Goal: Transaction & Acquisition: Purchase product/service

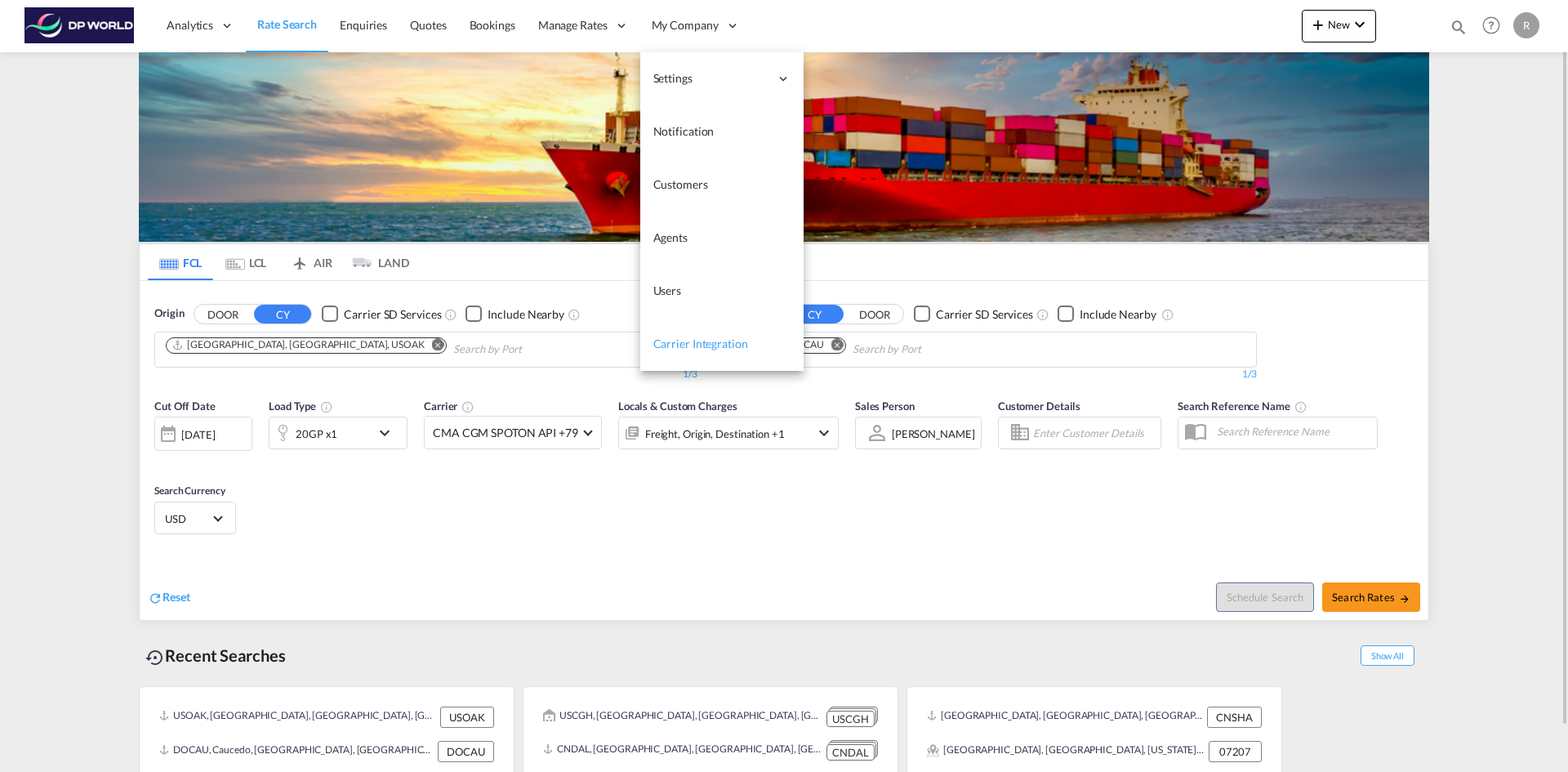
click at [513, 207] on link "Carrier Integration" at bounding box center [722, 345] width 163 height 53
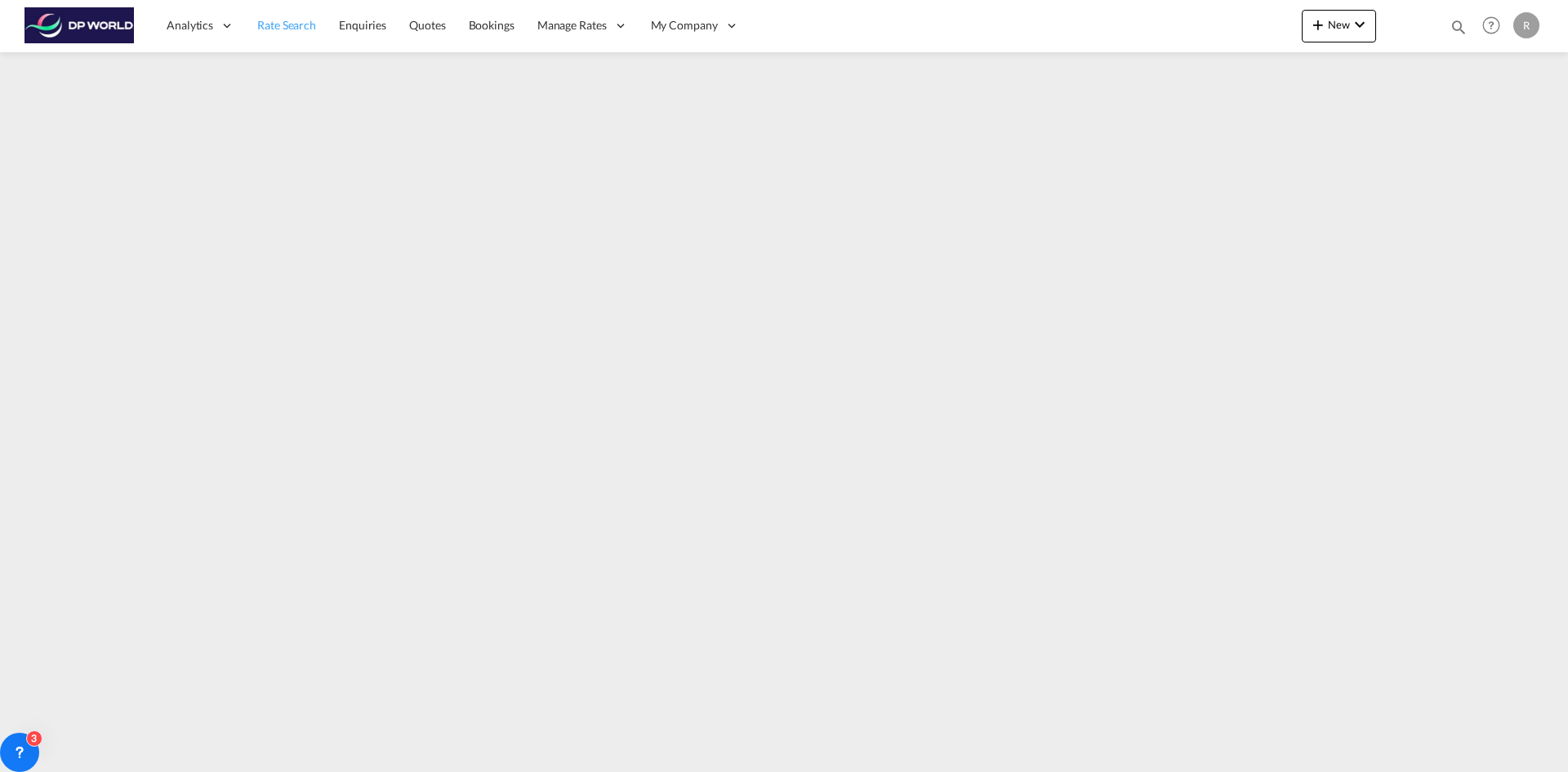
click at [311, 19] on span "Rate Search" at bounding box center [287, 24] width 59 height 14
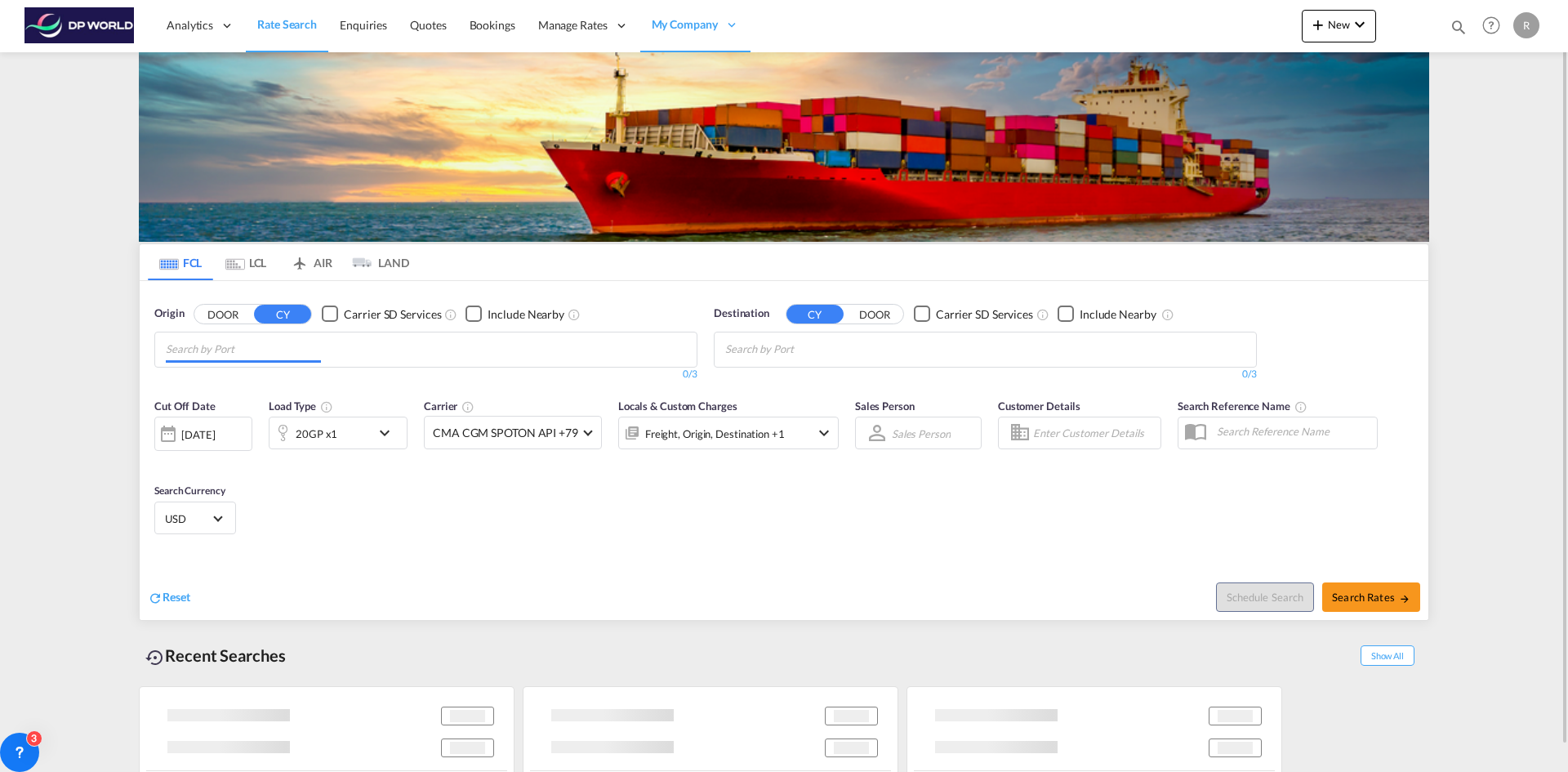
click at [208, 207] on input "Chips input." at bounding box center [243, 350] width 155 height 26
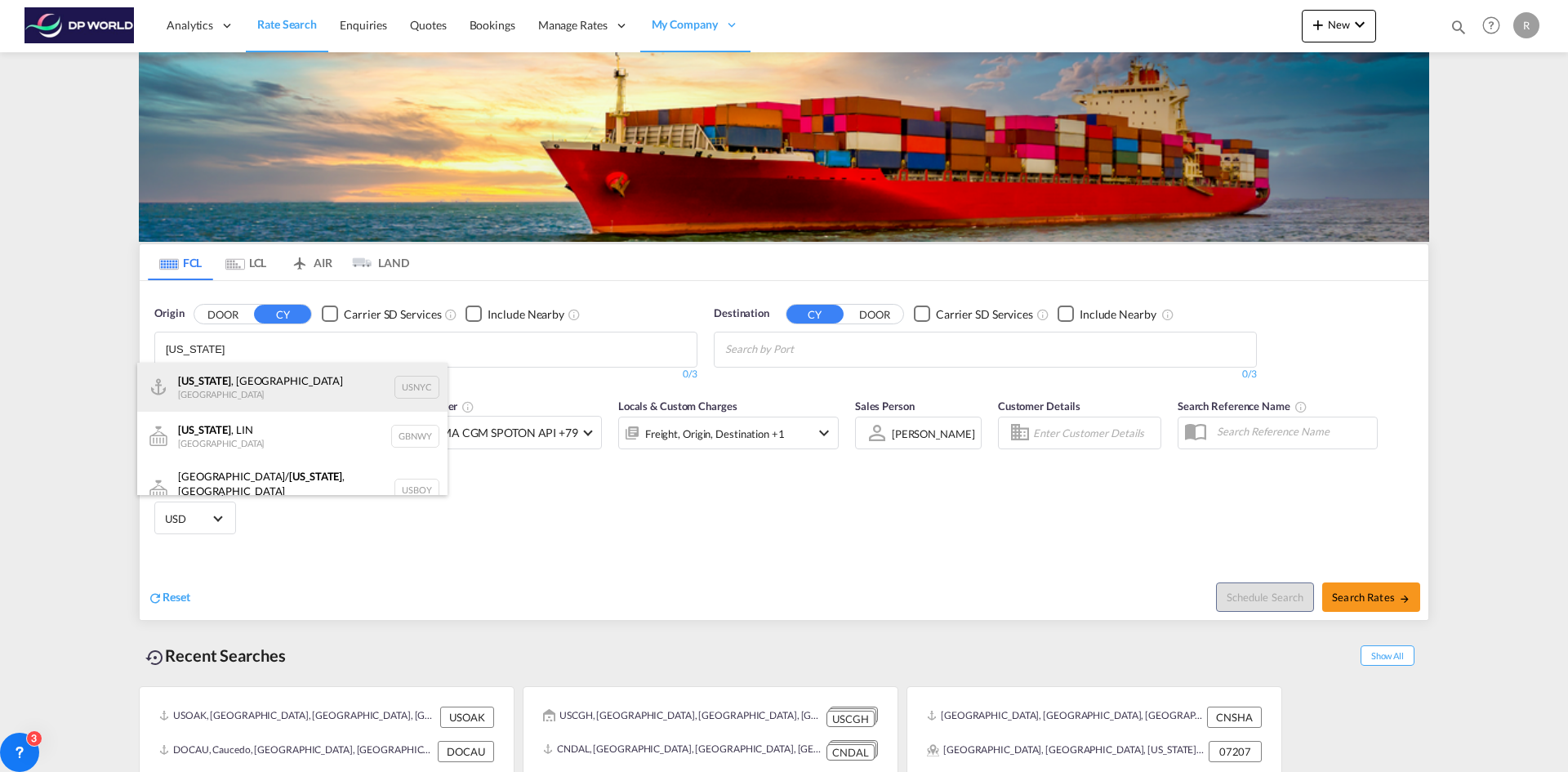
type input "[US_STATE]"
click at [221, 207] on div "[US_STATE] , [GEOGRAPHIC_DATA] [GEOGRAPHIC_DATA] USNYC" at bounding box center [292, 386] width 311 height 49
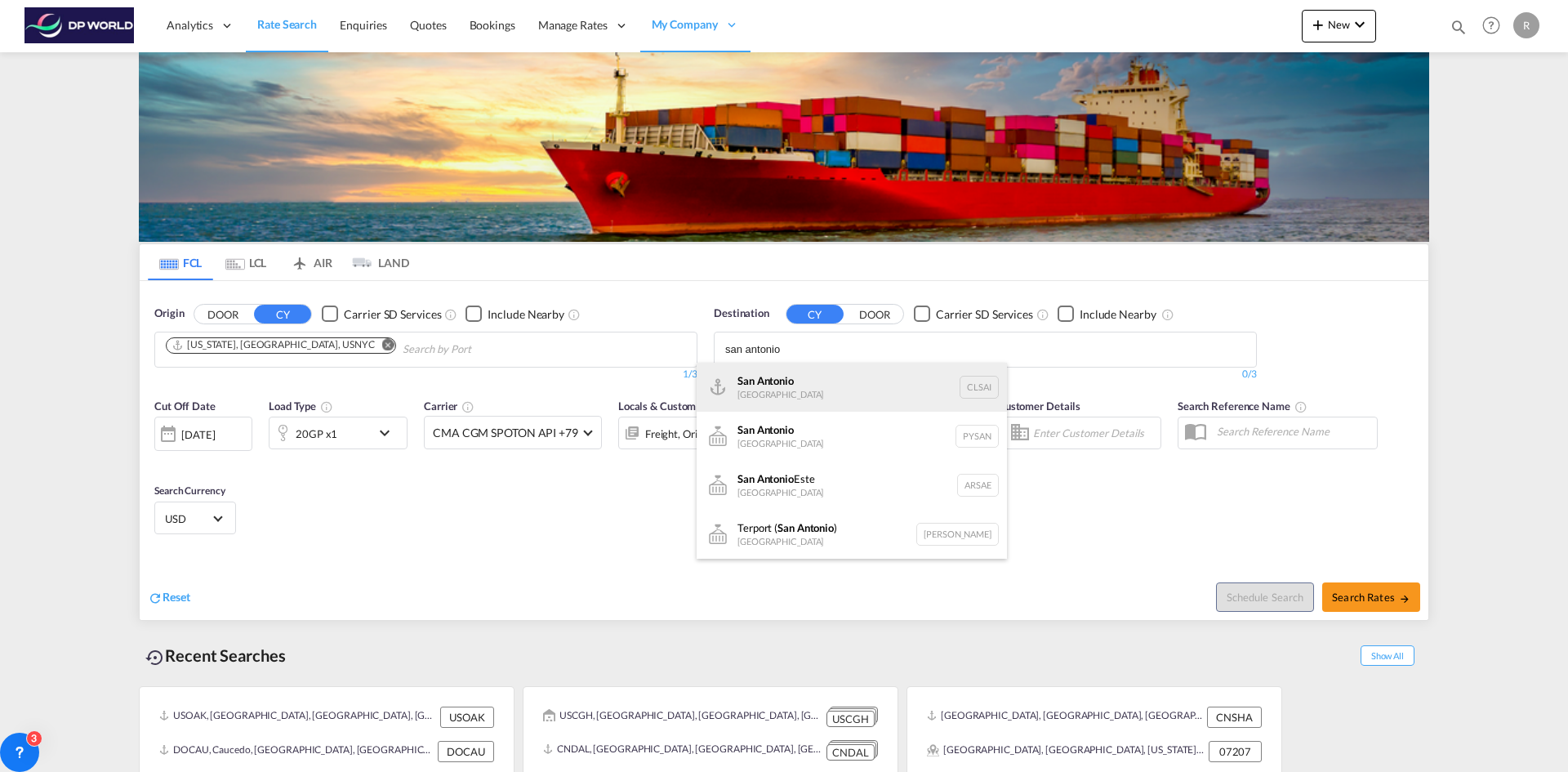
type input "san antonio"
click at [513, 207] on div "San Antonio [GEOGRAPHIC_DATA] CLSAI" at bounding box center [852, 386] width 311 height 49
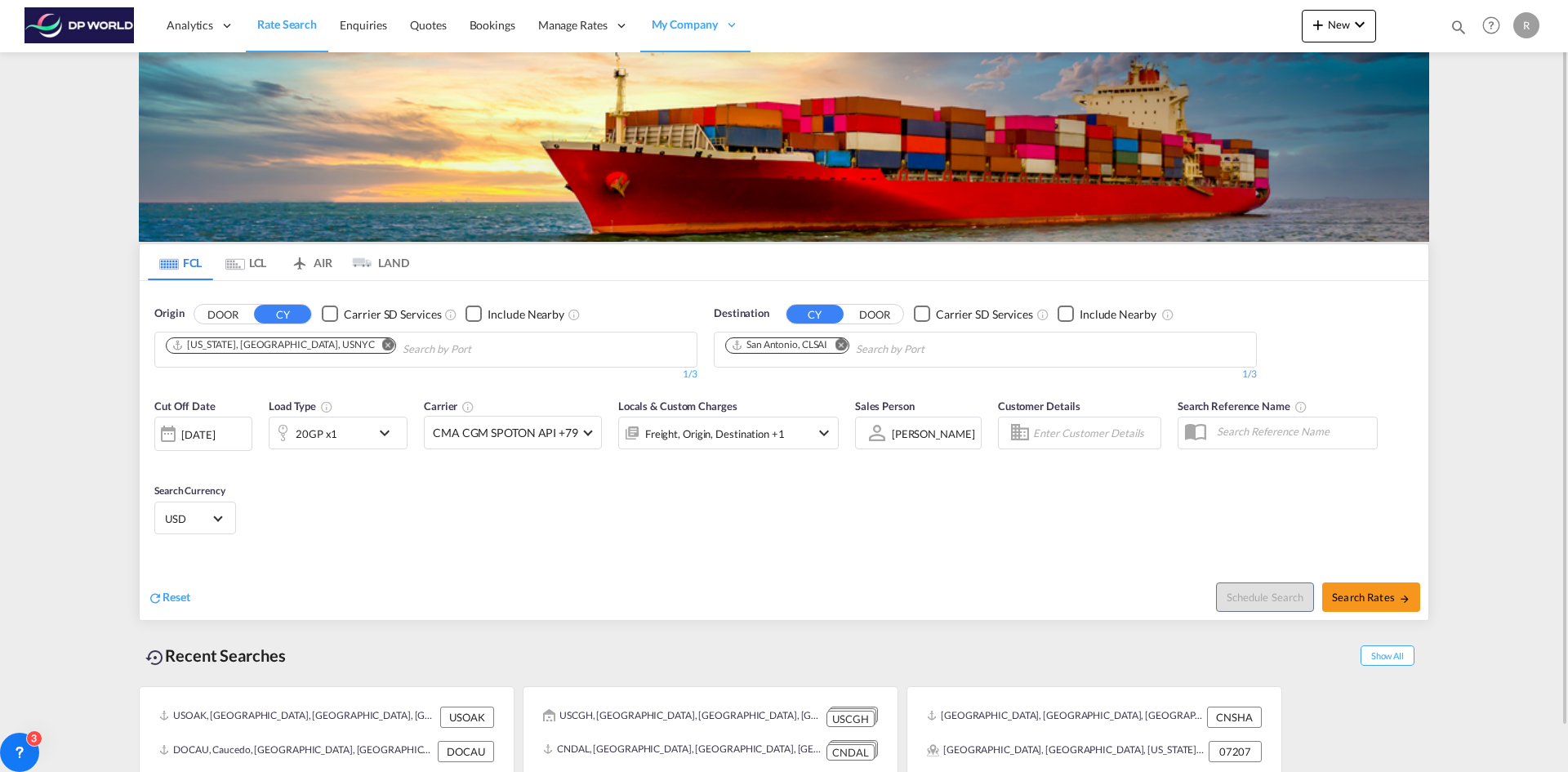
click at [195, 207] on div "[DATE]" at bounding box center [198, 434] width 33 height 15
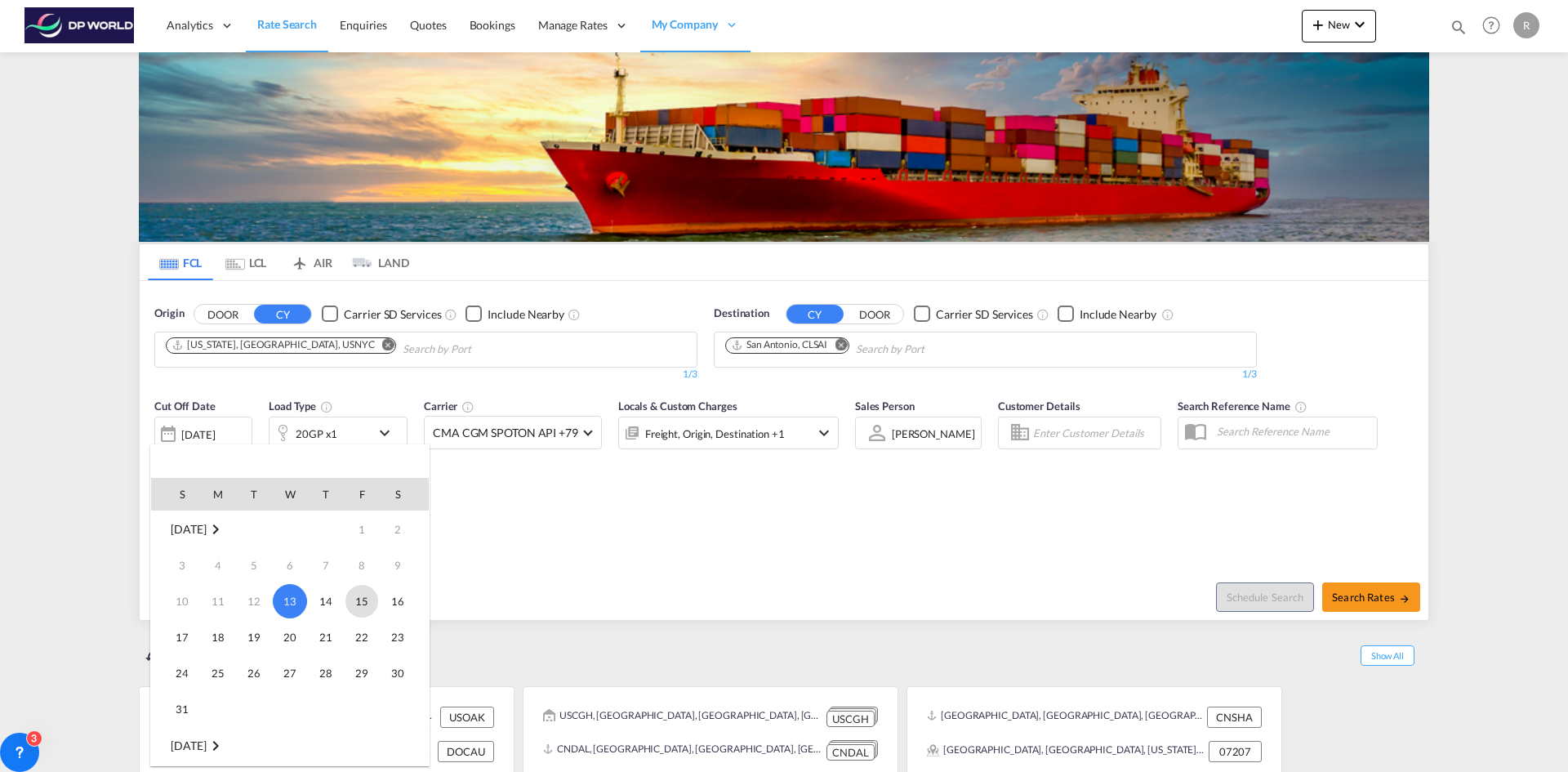
click at [352, 207] on span "15" at bounding box center [361, 600] width 32 height 32
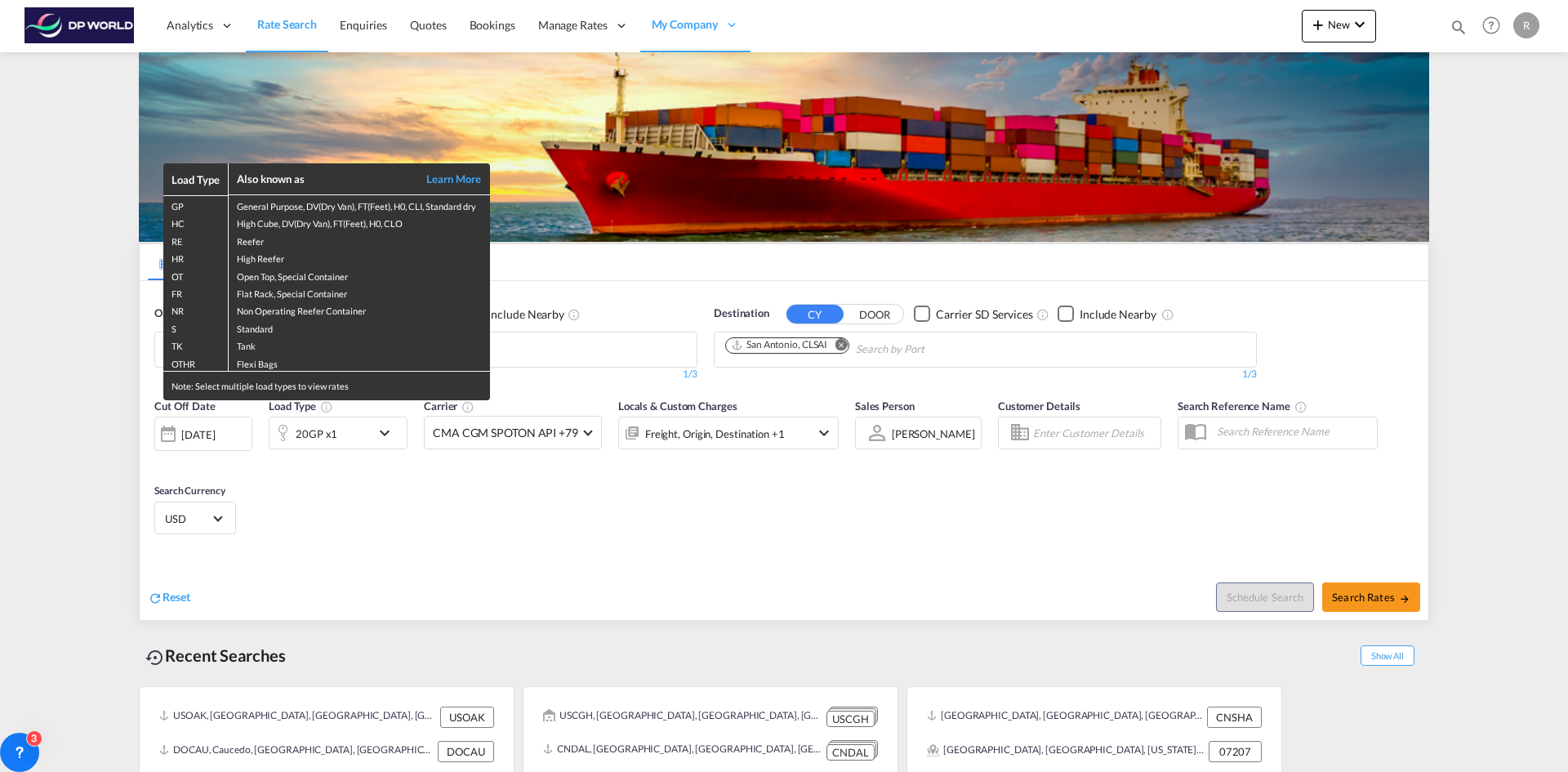
click at [384, 207] on div "Load Type Also known as Learn More GP General Purpose, DV(Dry Van), FT(Feet), H…" at bounding box center [784, 386] width 1568 height 772
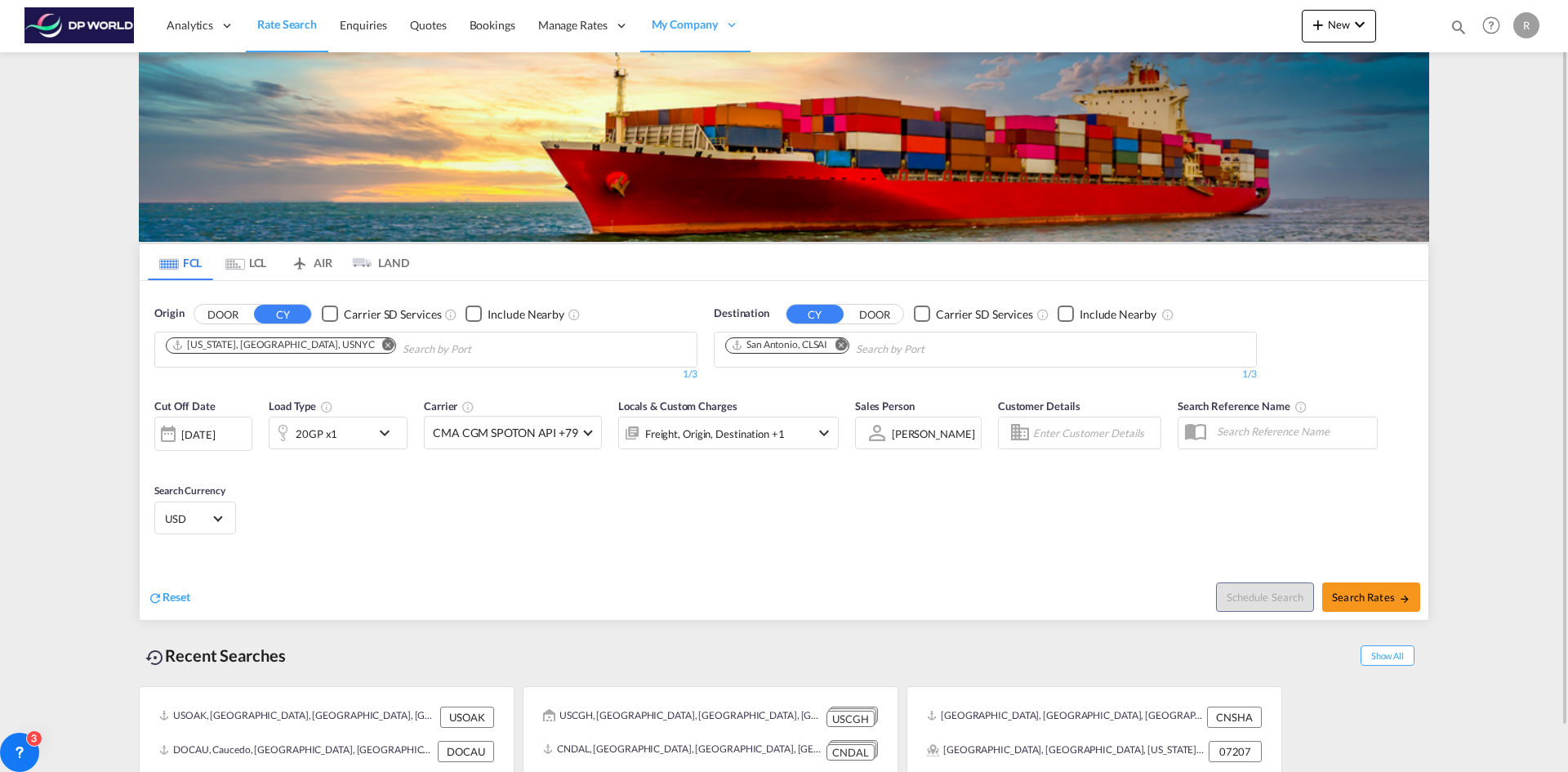
click at [383, 207] on md-icon "icon-chevron-down" at bounding box center [389, 433] width 28 height 19
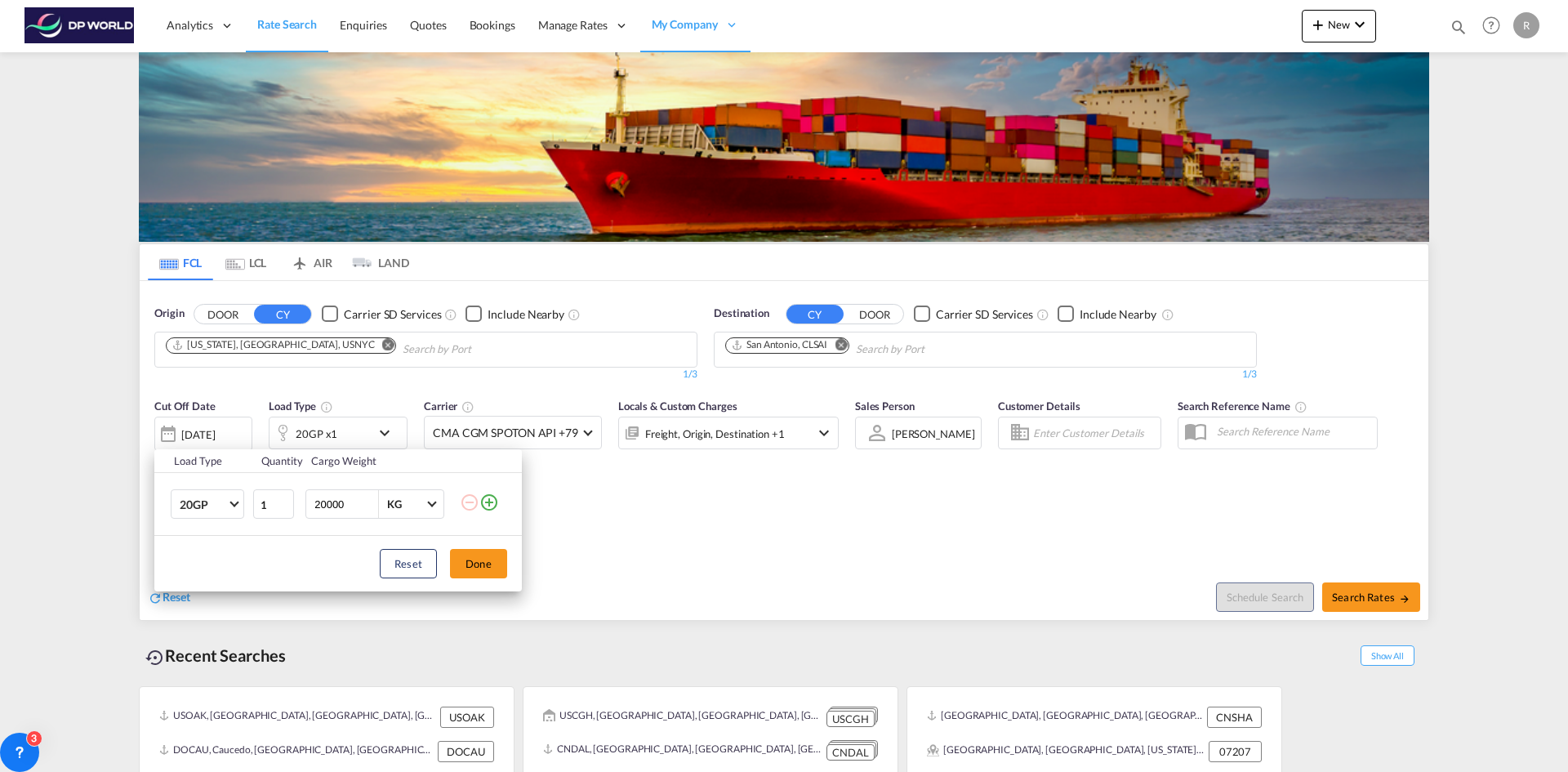
click at [490, 207] on md-icon "icon-plus-circle-outline" at bounding box center [489, 502] width 19 height 19
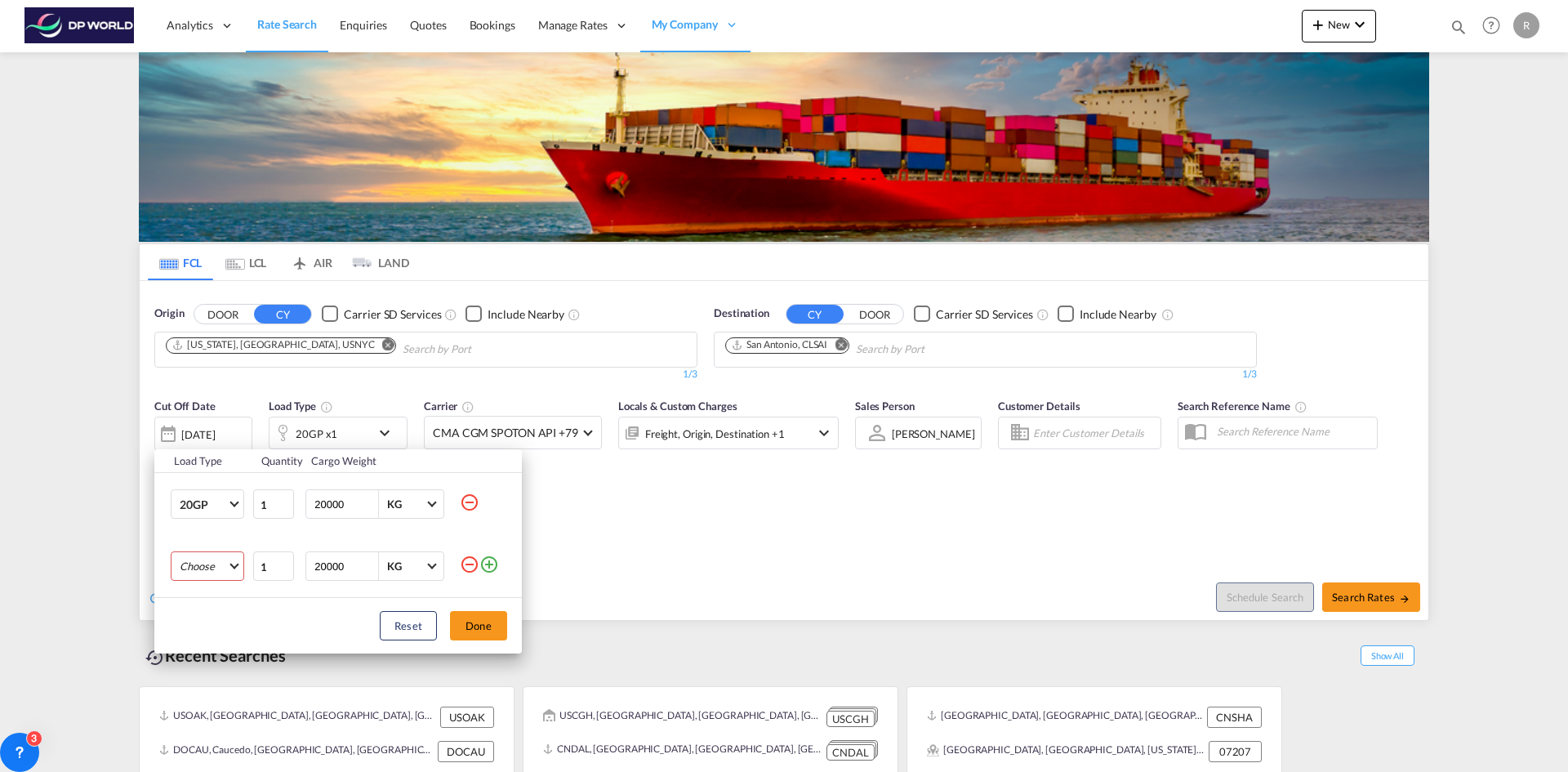
click at [219, 207] on md-select "Choose 20GP 40GP 40HC 45HC 20RE 40RE 40HR 20OT 40OT 20FR 40FR 40NR 20NR 45S 20T…" at bounding box center [207, 566] width 74 height 30
click at [471, 207] on md-backdrop at bounding box center [784, 386] width 1568 height 772
click at [477, 207] on md-icon "icon-minus-circle-outline" at bounding box center [469, 564] width 19 height 19
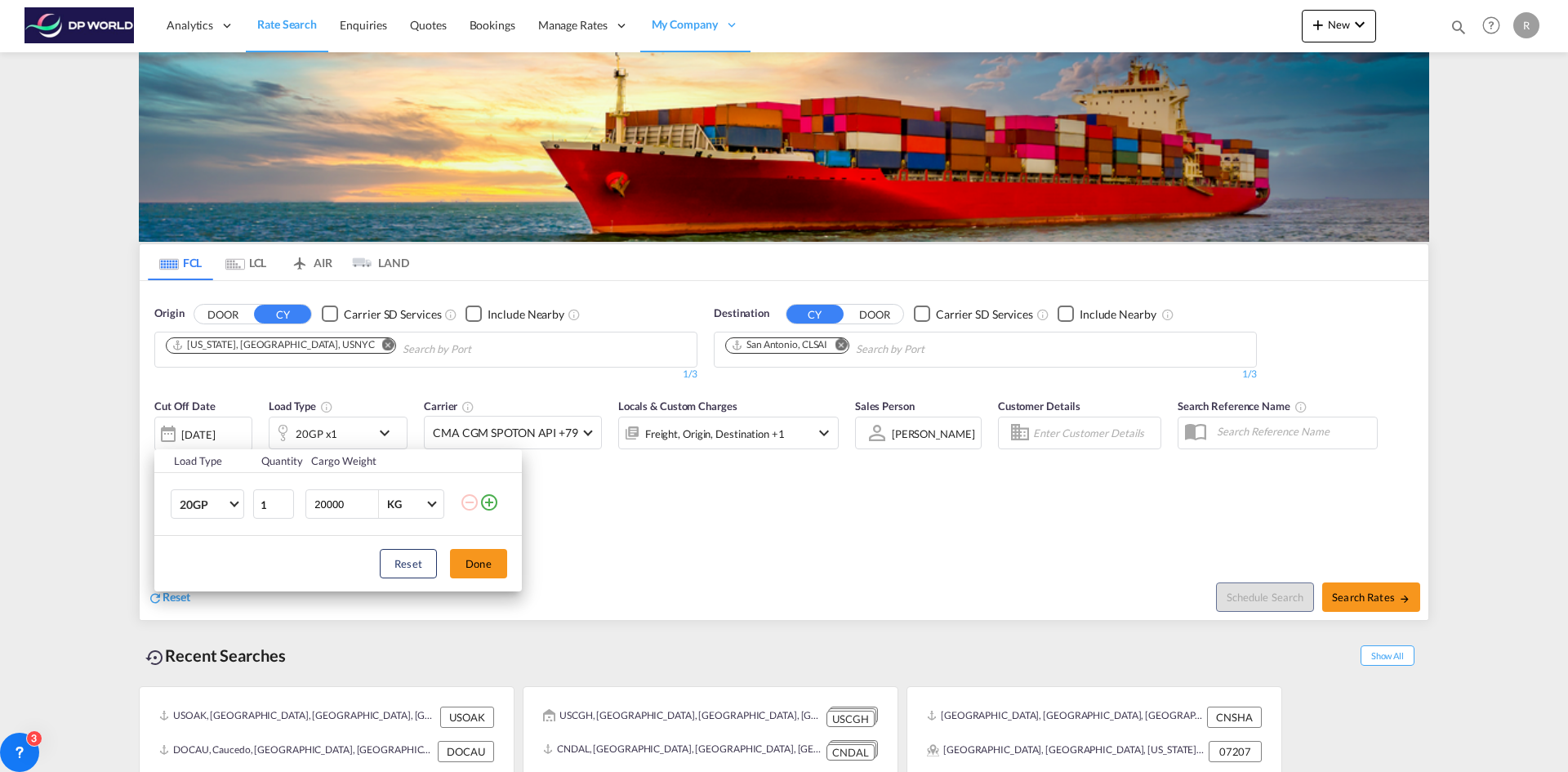
click at [513, 207] on div "Load Type Quantity Cargo Weight 20GP 20GP 40GP 40HC 45HC 20RE 40RE 40HR 20OT 40…" at bounding box center [784, 386] width 1568 height 772
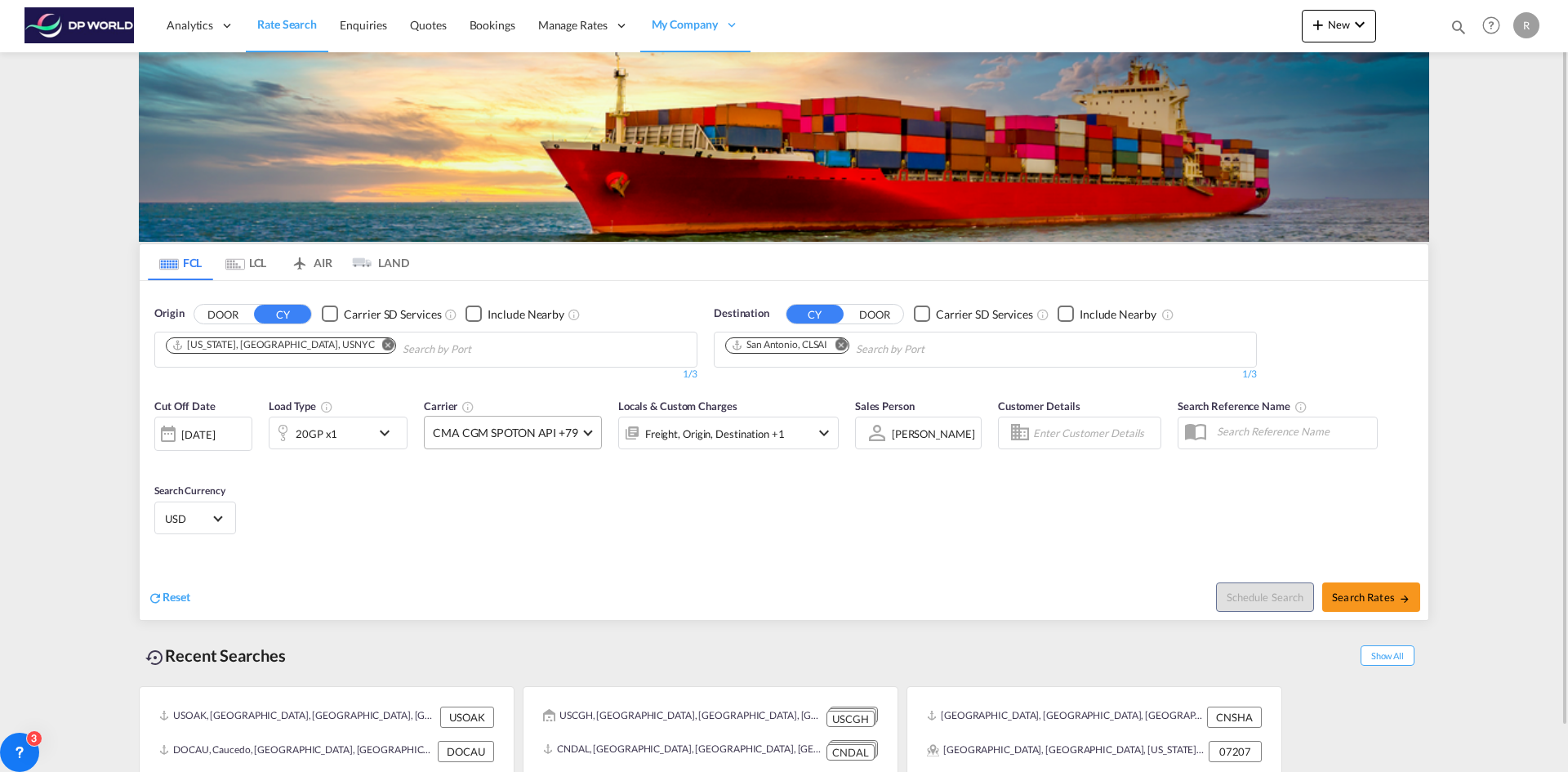
click at [513, 207] on md-select-value "CMA CGM SPOTON API +79" at bounding box center [513, 433] width 176 height 32
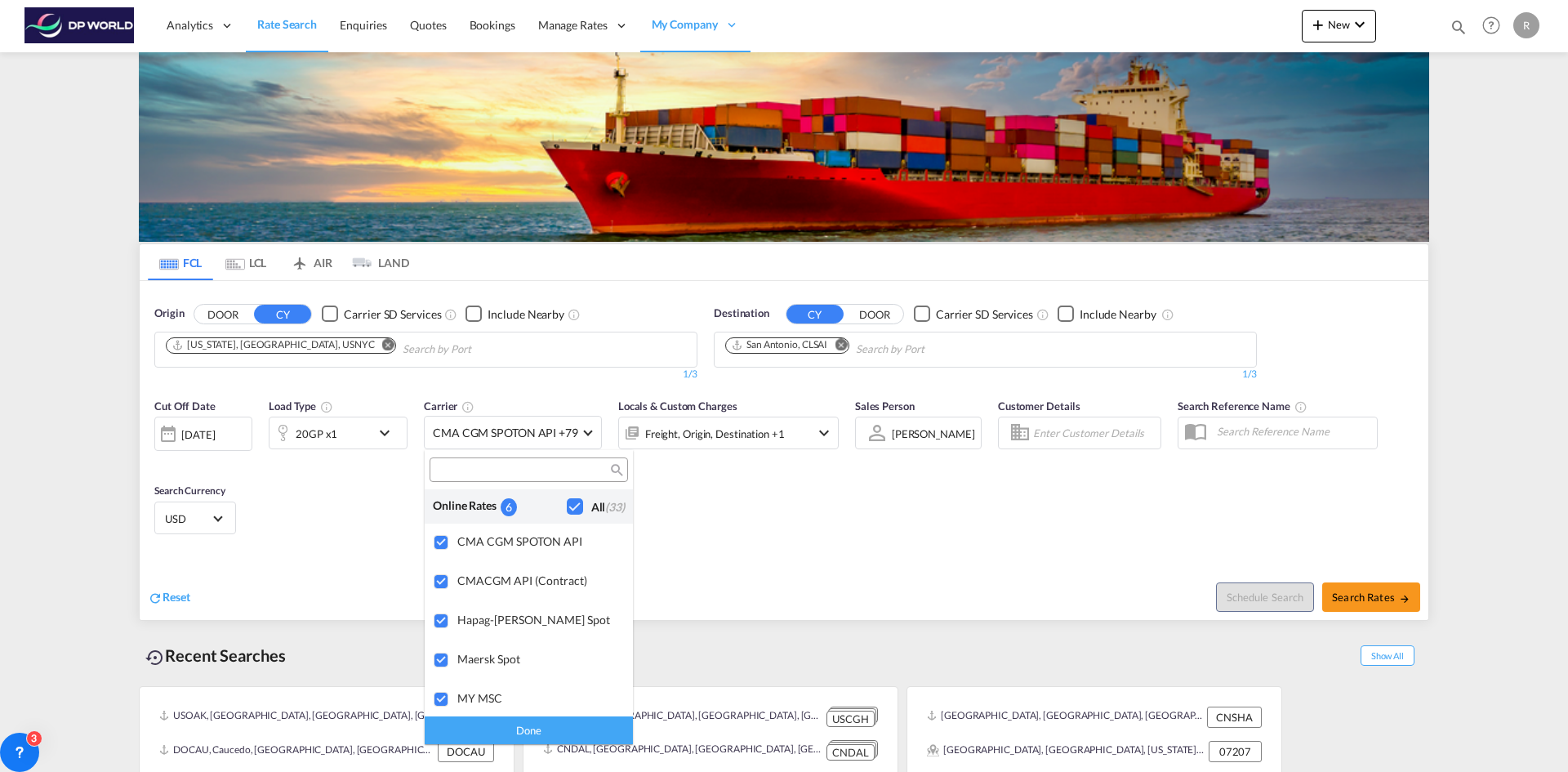
click at [513, 207] on md-backdrop at bounding box center [784, 386] width 1568 height 772
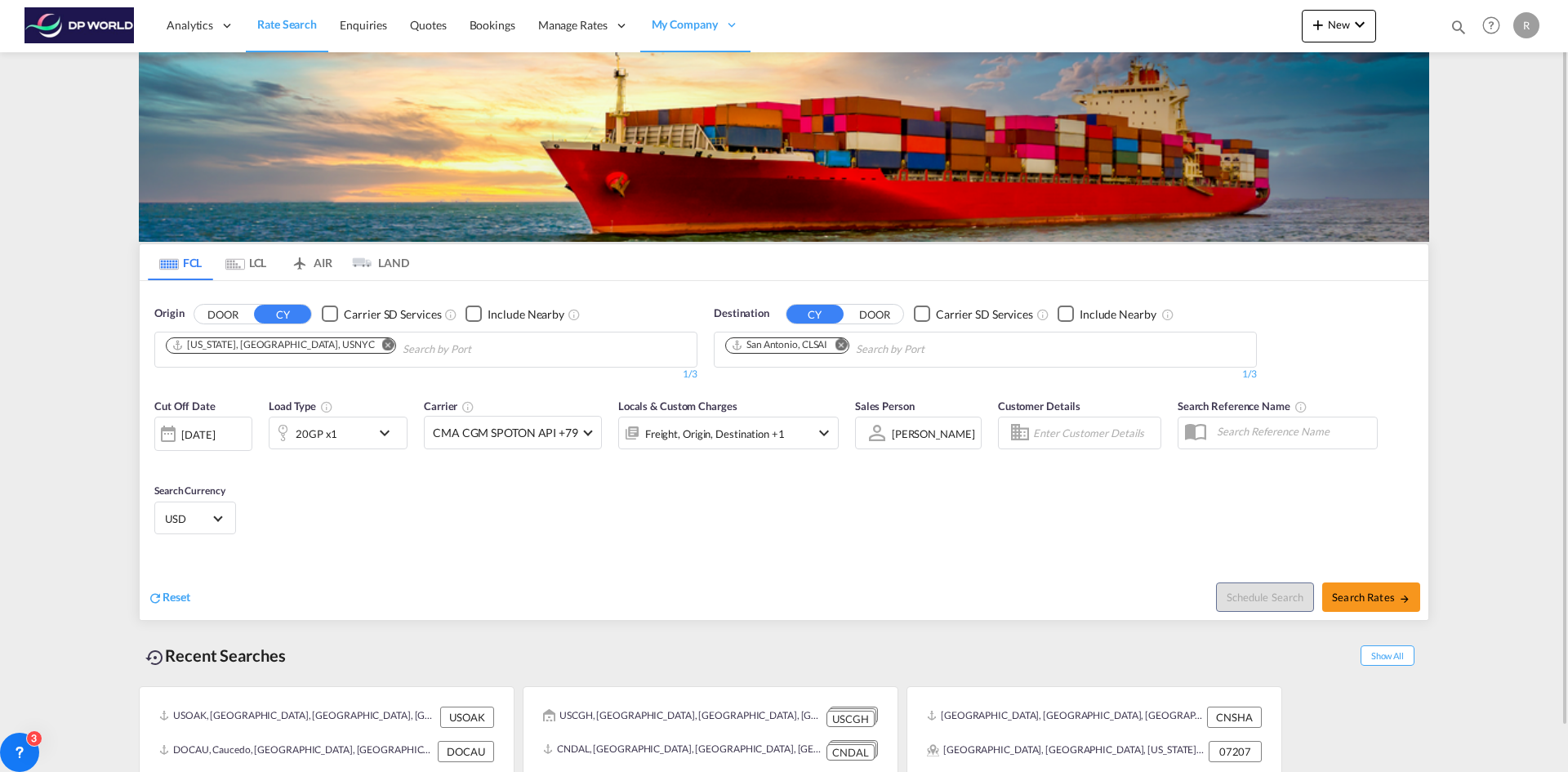
click at [513, 207] on md-icon "icon-chevron-down" at bounding box center [823, 433] width 19 height 19
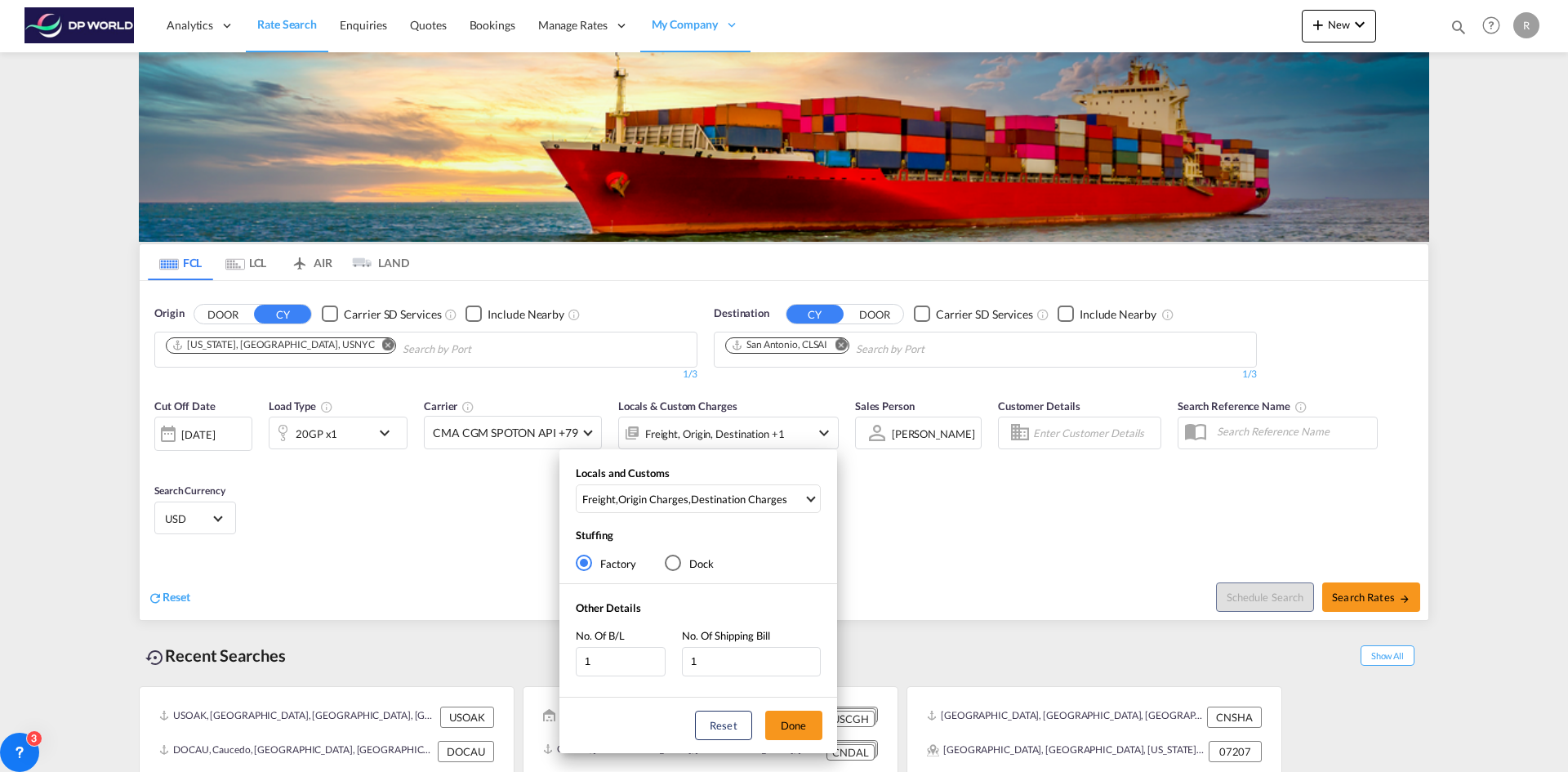
click at [513, 207] on div "Locals and Customs Freight , Origin Charges , Destination Charges Clear All Sel…" at bounding box center [784, 386] width 1568 height 772
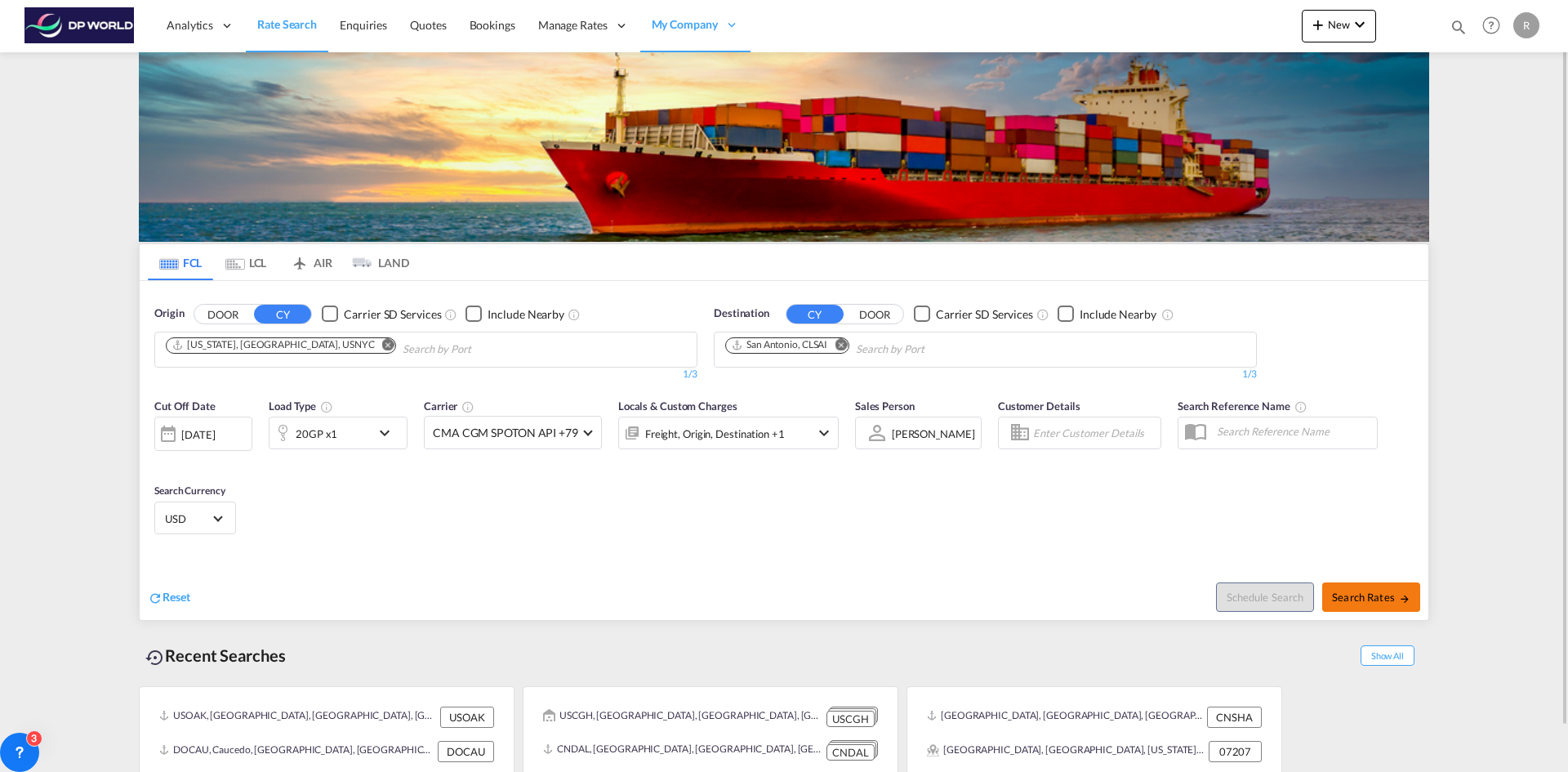
click at [513, 207] on md-icon "icon-arrow-right" at bounding box center [1405, 599] width 11 height 11
type input "USNYC to CLSAI / [DATE]"
